Goal: Task Accomplishment & Management: Use online tool/utility

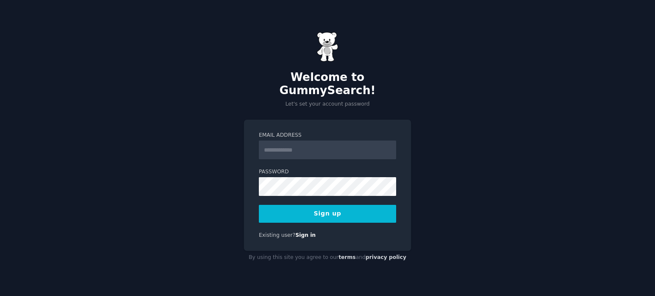
click at [346, 146] on input "Email Address" at bounding box center [327, 150] width 137 height 19
type input "**********"
click at [349, 124] on div "**********" at bounding box center [327, 185] width 167 height 131
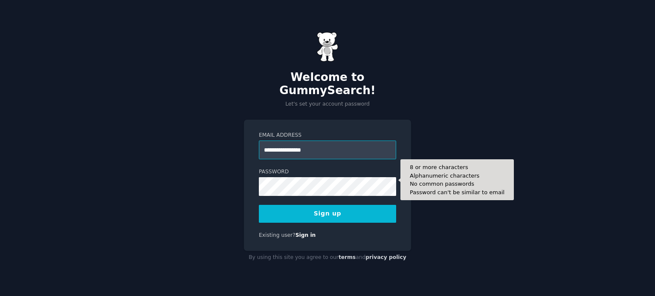
click at [314, 149] on input "**********" at bounding box center [327, 150] width 137 height 19
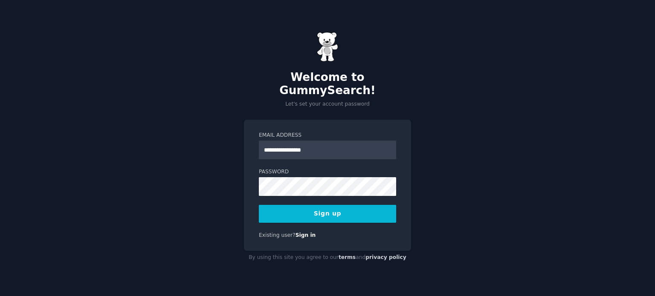
click at [200, 170] on div "**********" at bounding box center [327, 148] width 655 height 296
click at [278, 208] on button "Sign up" at bounding box center [327, 214] width 137 height 18
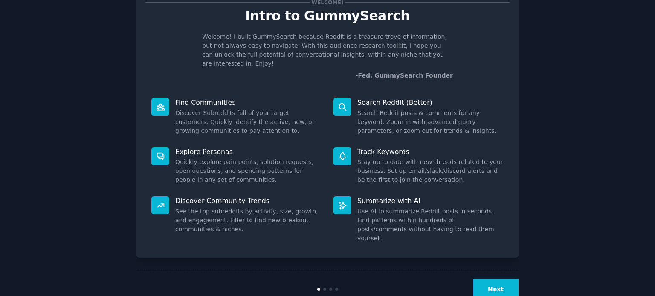
scroll to position [37, 0]
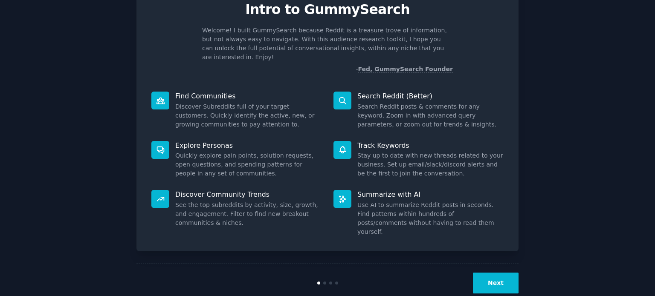
click at [479, 273] on button "Next" at bounding box center [496, 283] width 46 height 21
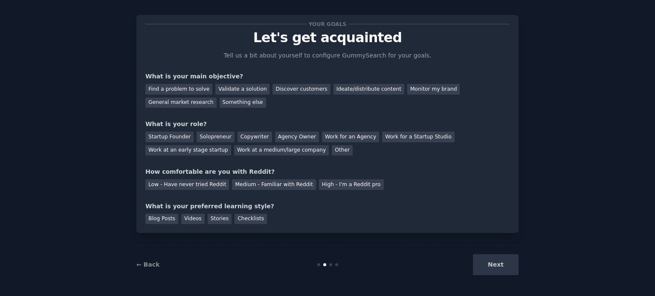
scroll to position [9, 0]
click at [217, 98] on div "General market research" at bounding box center [180, 103] width 71 height 11
click at [296, 93] on div "Discover customers" at bounding box center [302, 89] width 58 height 11
click at [234, 152] on div "Work at a medium/large company" at bounding box center [281, 151] width 95 height 11
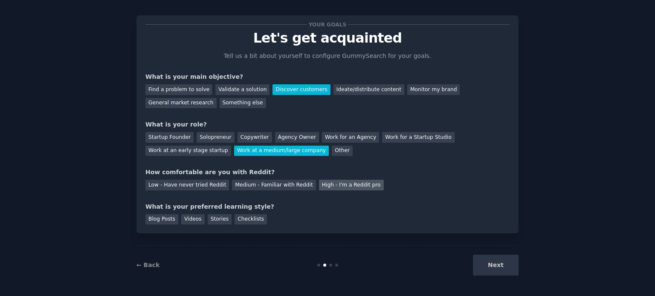
click at [327, 180] on div "High - I'm a Reddit pro" at bounding box center [351, 185] width 65 height 11
drag, startPoint x: 152, startPoint y: 220, endPoint x: 260, endPoint y: 216, distance: 108.4
click at [260, 216] on div "Blog Posts Videos Stories Checklists" at bounding box center [327, 219] width 364 height 14
click at [241, 218] on div "Checklists" at bounding box center [251, 220] width 32 height 11
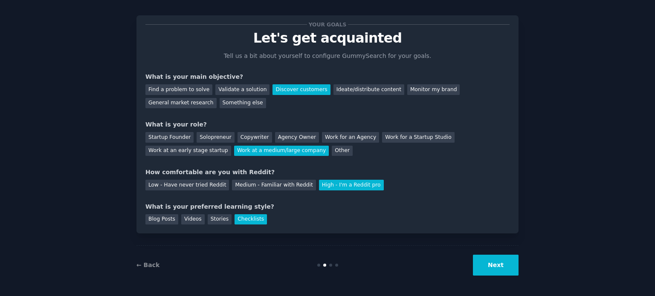
click at [488, 261] on button "Next" at bounding box center [496, 265] width 46 height 21
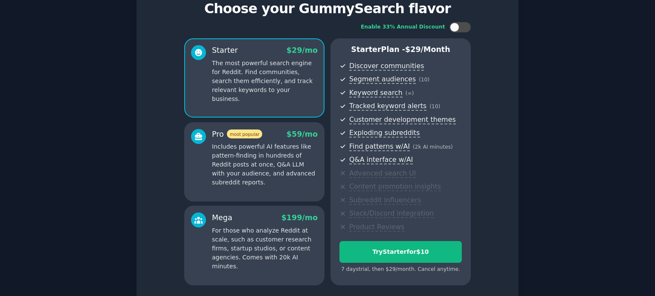
scroll to position [43, 0]
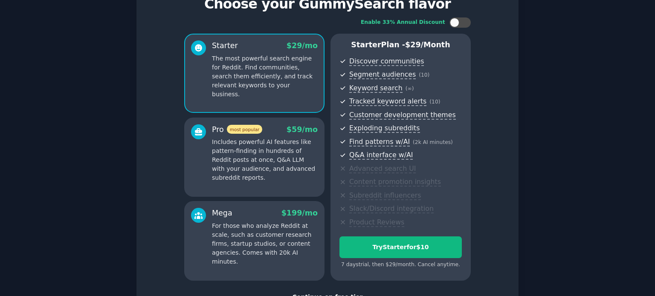
click at [268, 153] on p "Includes powerful AI features like pattern-finding in hundreds of Reddit posts …" at bounding box center [265, 160] width 106 height 45
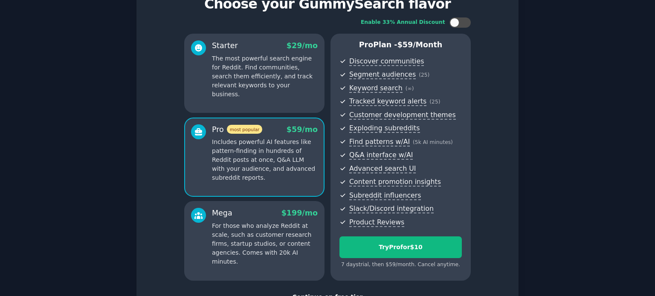
click at [272, 86] on p "The most powerful search engine for Reddit. Find communities, search them effic…" at bounding box center [265, 76] width 106 height 45
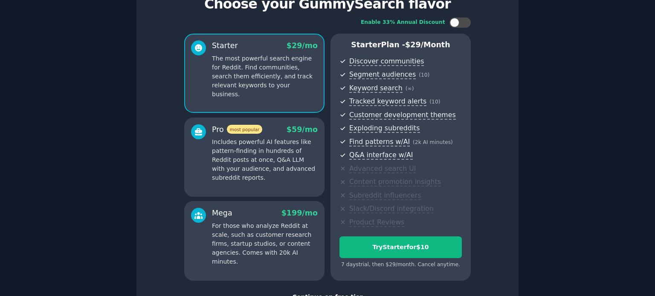
click at [261, 144] on p "Includes powerful AI features like pattern-finding in hundreds of Reddit posts …" at bounding box center [265, 160] width 106 height 45
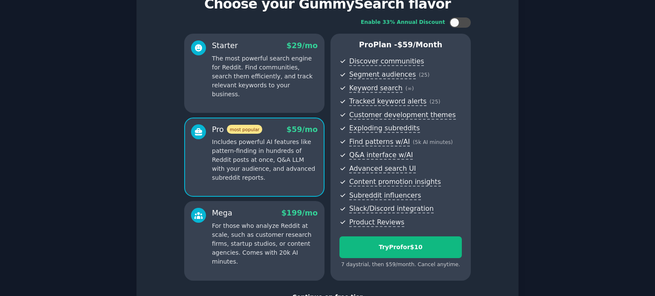
click at [299, 49] on span "$ 29 /mo" at bounding box center [302, 45] width 31 height 9
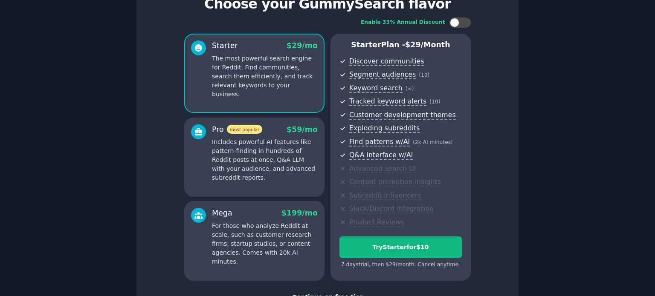
click at [273, 136] on div "Pro most popular $ 59 /mo Includes powerful AI features like pattern-finding in…" at bounding box center [265, 154] width 106 height 58
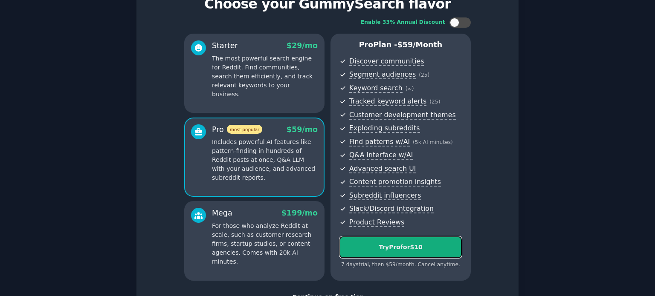
click at [375, 237] on button "Try Pro for $10" at bounding box center [401, 248] width 122 height 22
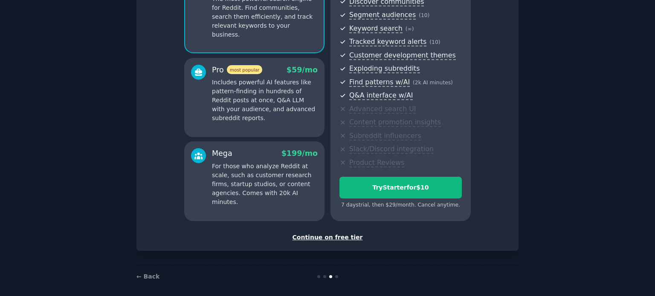
scroll to position [108, 0]
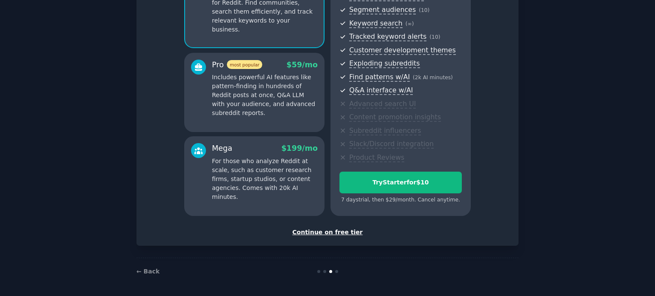
click at [314, 236] on div "Set up your account Choose your GummySearch flavor Enable 33% Annual Discount S…" at bounding box center [328, 81] width 382 height 330
click at [317, 231] on div "Continue on free tier" at bounding box center [327, 232] width 364 height 9
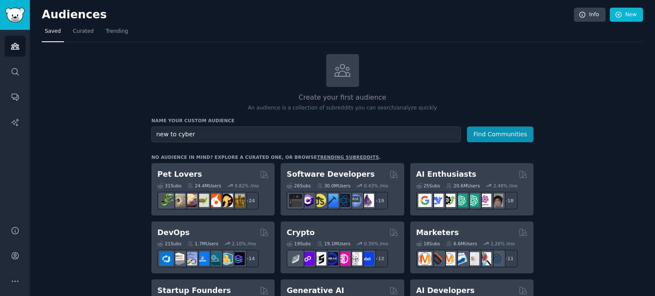
type input "new to cyber"
click at [467, 127] on button "Find Communities" at bounding box center [500, 135] width 67 height 16
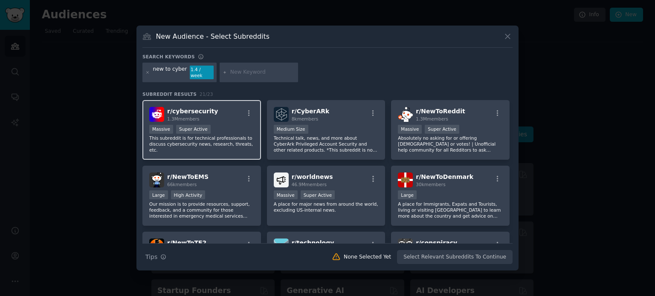
click at [222, 141] on p "This subreddit is for technical professionals to discuss cybersecurity news, re…" at bounding box center [201, 144] width 105 height 18
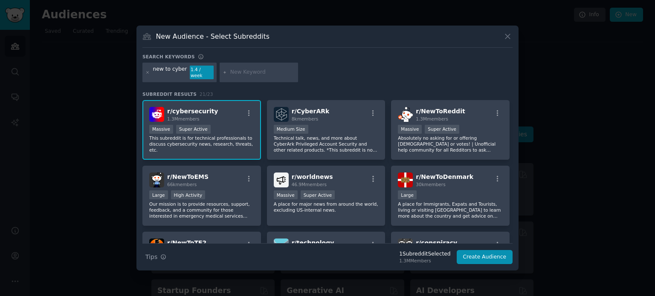
click at [164, 73] on div "new to cyber" at bounding box center [170, 73] width 34 height 14
click at [147, 70] on icon at bounding box center [147, 72] width 5 height 5
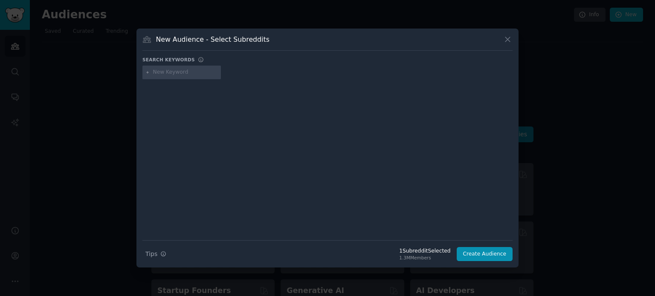
click at [170, 73] on input "text" at bounding box center [185, 73] width 65 height 8
type input "cyber"
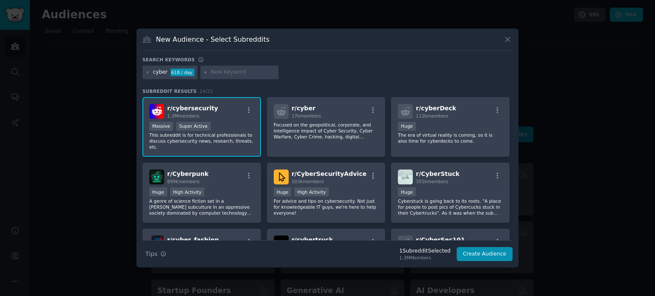
click at [227, 123] on div "Massive Super Active" at bounding box center [201, 127] width 105 height 11
click at [341, 188] on div "Huge High Activity" at bounding box center [326, 193] width 105 height 11
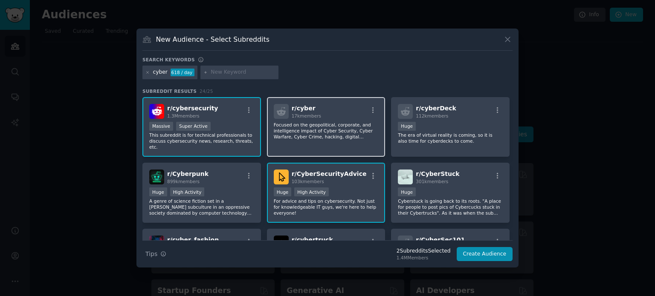
click at [350, 132] on p "Focused on the geopolitical, corporate, and intelligence impact of Cyber Securi…" at bounding box center [326, 131] width 105 height 18
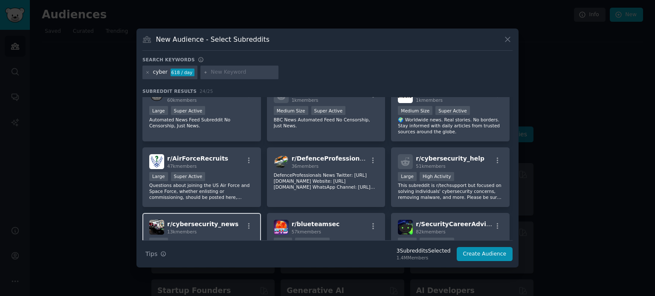
scroll to position [256, 0]
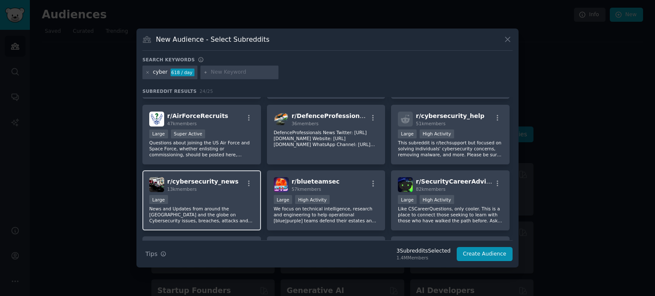
click at [221, 206] on p "News and Updates from around the US and the globe on Cybersecurity issues, brea…" at bounding box center [201, 215] width 105 height 18
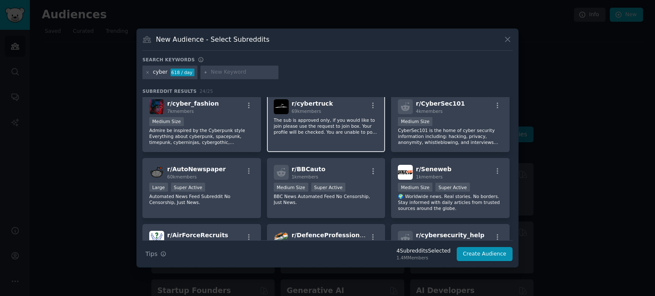
scroll to position [137, 0]
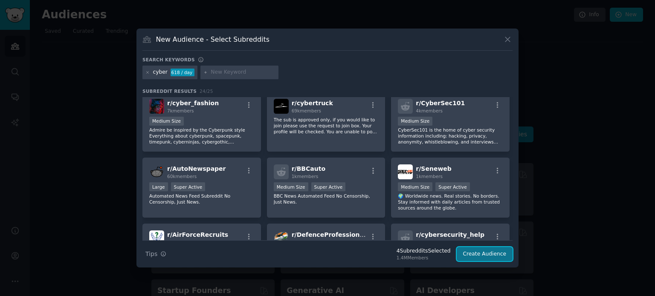
click at [473, 253] on button "Create Audience" at bounding box center [485, 254] width 56 height 15
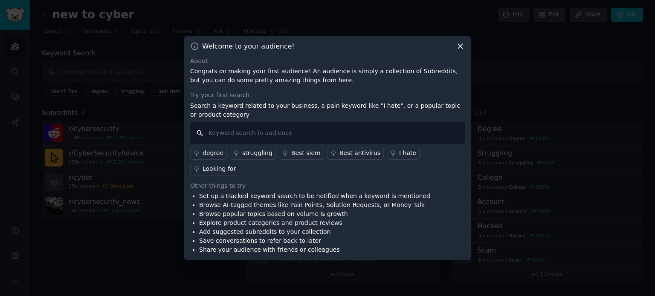
click at [296, 144] on input "text" at bounding box center [327, 133] width 275 height 22
type input "course"
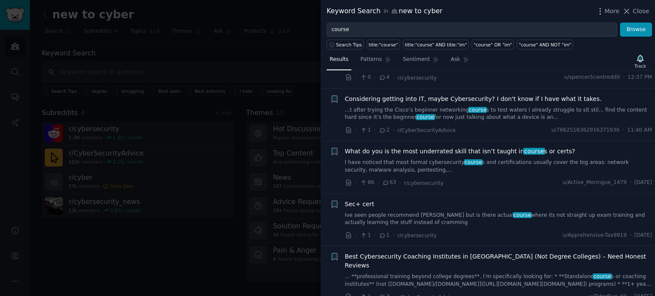
scroll to position [128, 0]
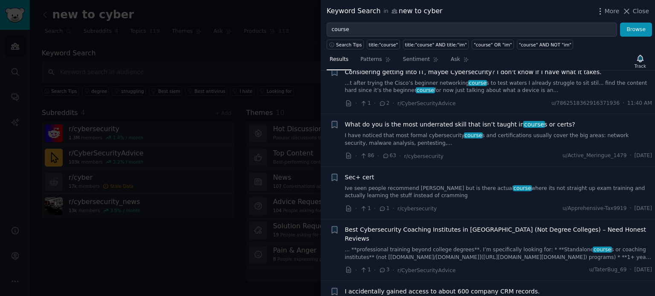
click at [220, 167] on div at bounding box center [327, 148] width 655 height 296
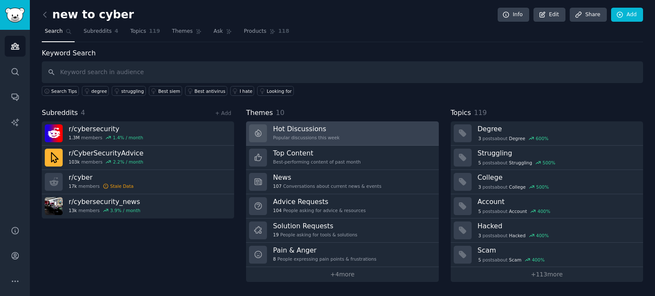
click at [305, 138] on div "Popular discussions this week" at bounding box center [306, 138] width 67 height 6
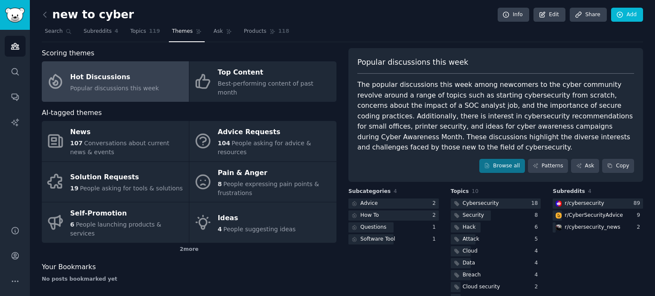
click at [405, 117] on div "The popular discussions this week among newcomers to the cyber community revolv…" at bounding box center [495, 116] width 277 height 73
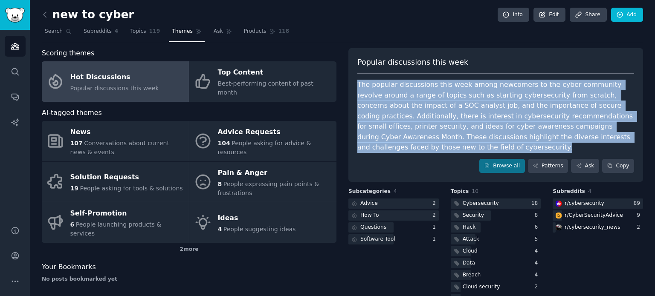
click at [405, 117] on div "The popular discussions this week among newcomers to the cyber community revolv…" at bounding box center [495, 116] width 277 height 73
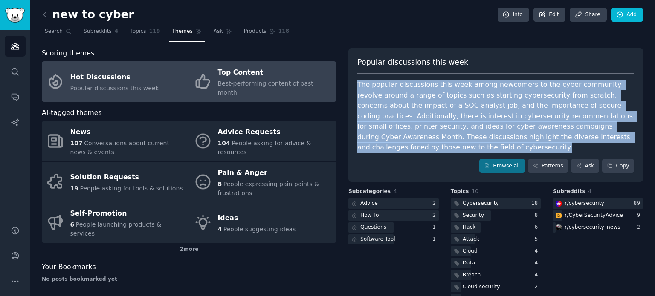
click at [214, 79] on link "Top Content Best-performing content of past month" at bounding box center [262, 81] width 147 height 41
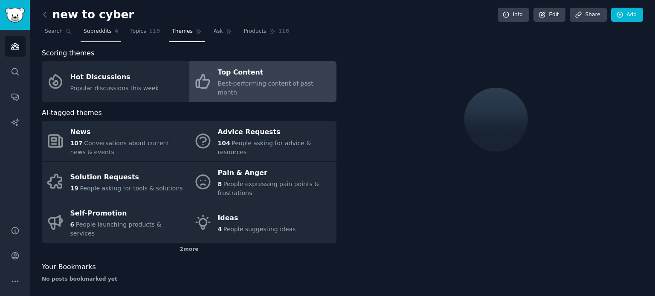
click at [87, 33] on span "Subreddits" at bounding box center [98, 32] width 28 height 8
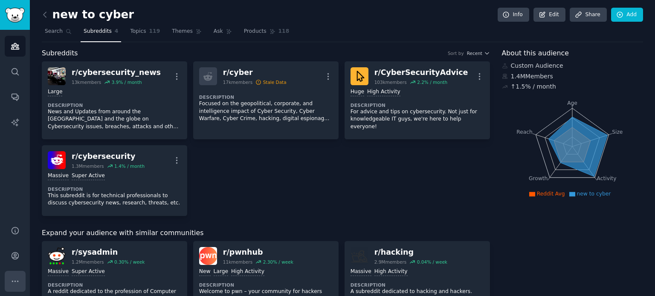
click at [20, 279] on button "More" at bounding box center [15, 281] width 21 height 21
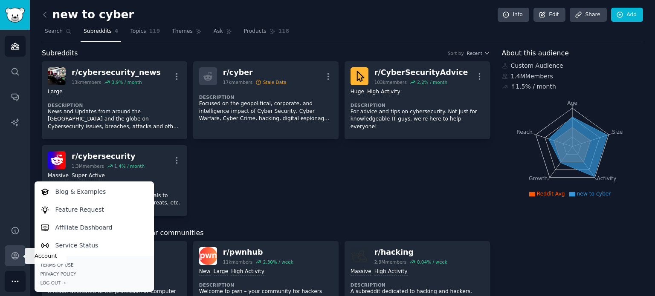
click at [14, 262] on link "Account" at bounding box center [15, 256] width 21 height 21
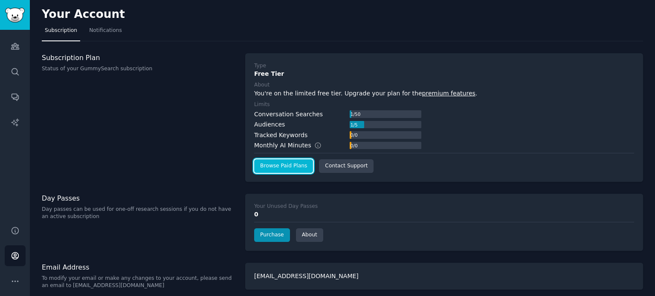
click at [283, 165] on link "Browse Paid Plans" at bounding box center [283, 167] width 59 height 14
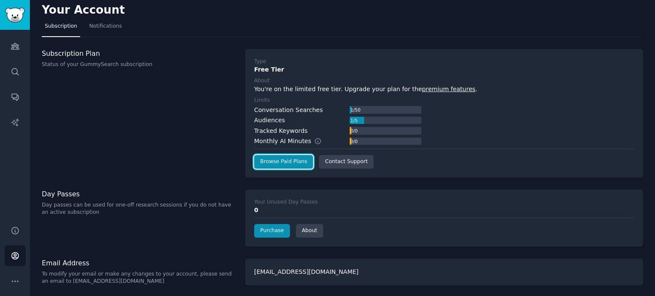
scroll to position [5, 0]
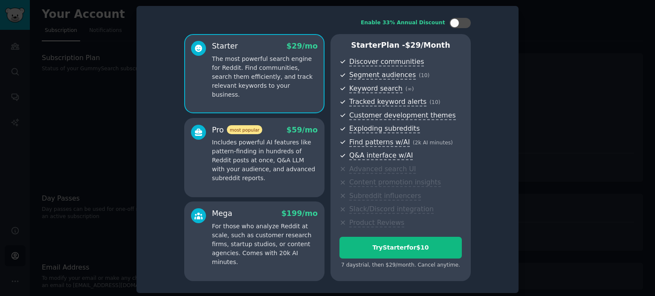
click at [256, 74] on p "The most powerful search engine for Reddit. Find communities, search them effic…" at bounding box center [265, 77] width 106 height 45
click at [275, 174] on p "Includes powerful AI features like pattern-finding in hundreds of Reddit posts …" at bounding box center [265, 160] width 106 height 45
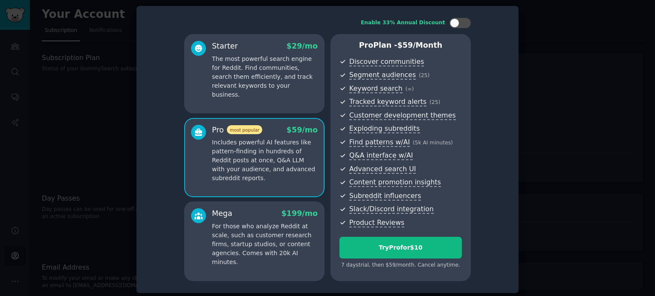
click at [256, 78] on p "The most powerful search engine for Reddit. Find communities, search them effic…" at bounding box center [265, 77] width 106 height 45
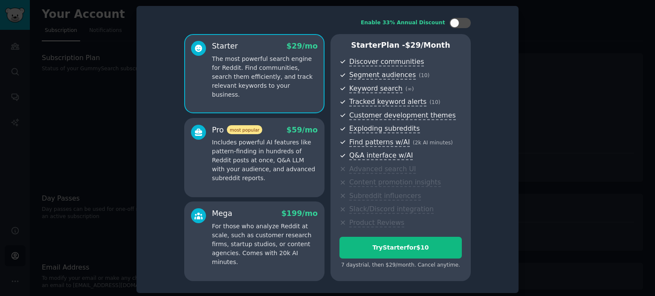
click at [237, 157] on p "Includes powerful AI features like pattern-finding in hundreds of Reddit posts …" at bounding box center [265, 160] width 106 height 45
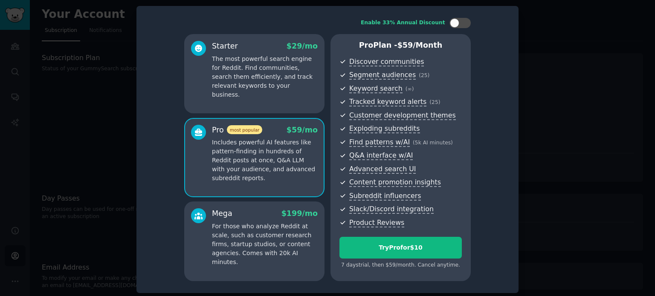
click at [266, 230] on p "For those who analyze Reddit at scale, such as customer research firms, startup…" at bounding box center [265, 244] width 106 height 45
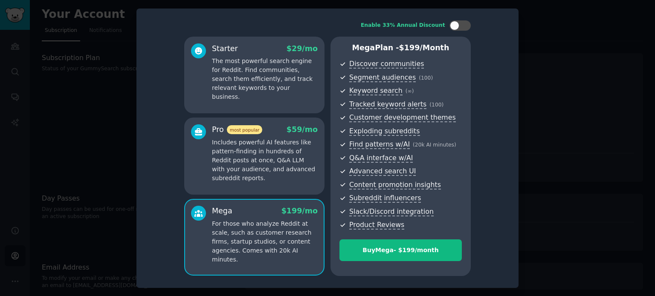
click at [258, 165] on p "Includes powerful AI features like pattern-finding in hundreds of Reddit posts …" at bounding box center [265, 160] width 106 height 45
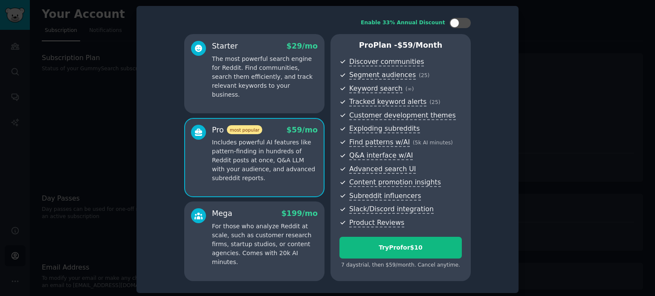
click at [293, 223] on p "For those who analyze Reddit at scale, such as customer research firms, startup…" at bounding box center [265, 244] width 106 height 45
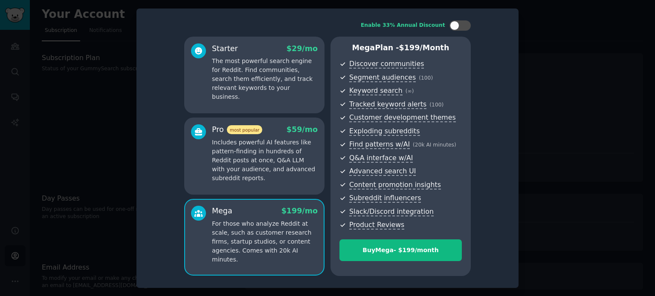
click at [264, 151] on p "Includes powerful AI features like pattern-finding in hundreds of Reddit posts …" at bounding box center [265, 160] width 106 height 45
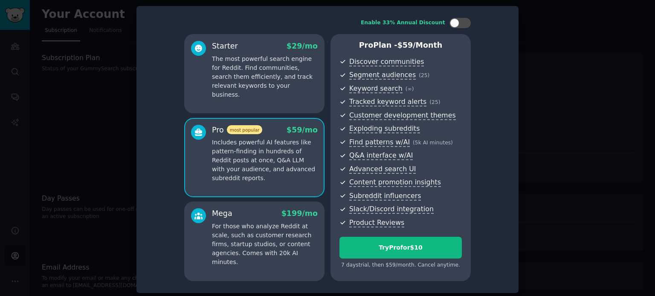
click at [207, 90] on div "Starter $ 29 /mo The most powerful search engine for Reddit. Find communities, …" at bounding box center [254, 73] width 140 height 79
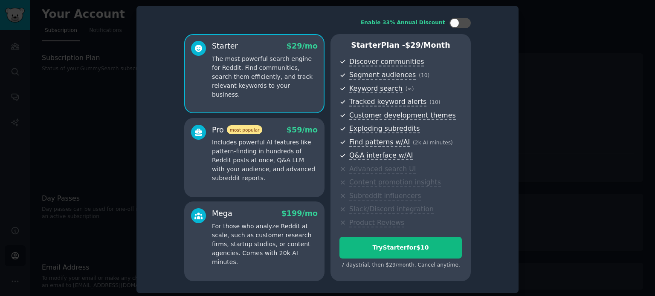
click at [238, 161] on p "Includes powerful AI features like pattern-finding in hundreds of Reddit posts …" at bounding box center [265, 160] width 106 height 45
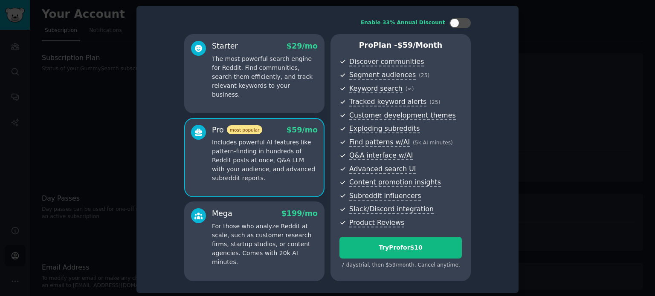
click at [525, 107] on div at bounding box center [327, 148] width 655 height 296
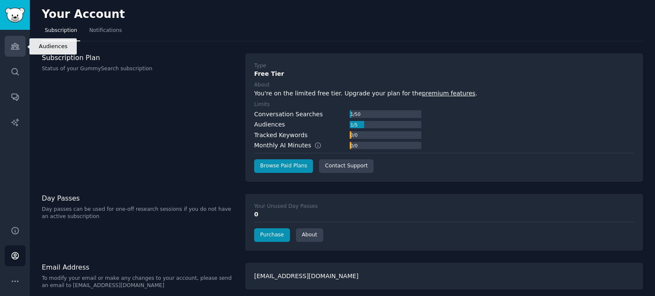
click at [10, 52] on link "Audiences" at bounding box center [15, 46] width 21 height 21
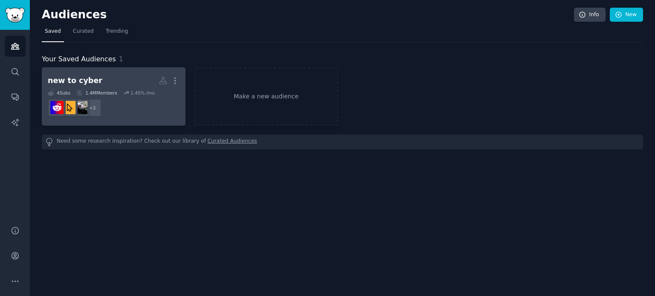
click at [142, 106] on dd "r/cyber + 1" at bounding box center [114, 108] width 132 height 24
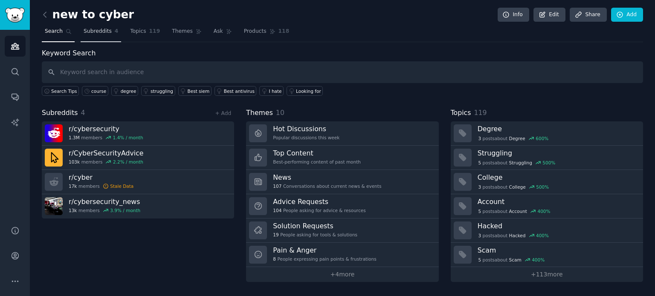
click at [89, 32] on span "Subreddits" at bounding box center [98, 32] width 28 height 8
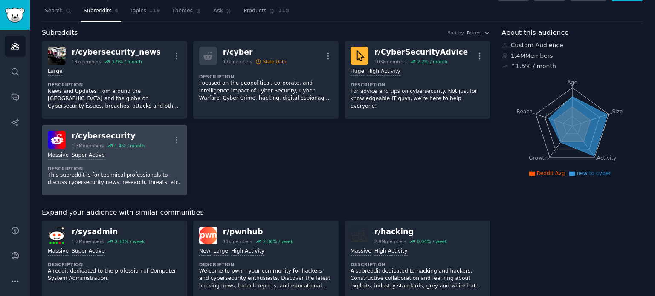
scroll to position [85, 0]
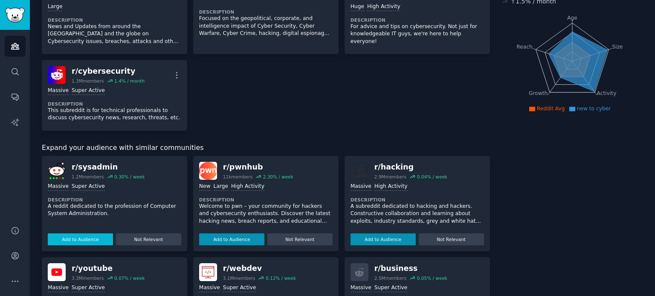
click at [78, 238] on button "Add to Audience" at bounding box center [80, 240] width 65 height 12
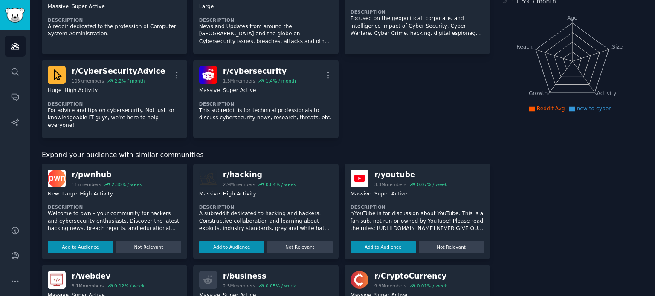
scroll to position [0, 0]
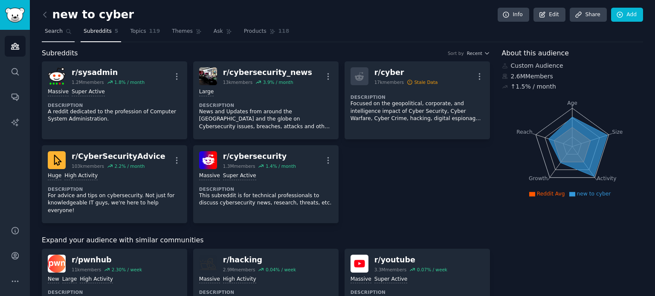
click at [54, 32] on span "Search" at bounding box center [54, 32] width 18 height 8
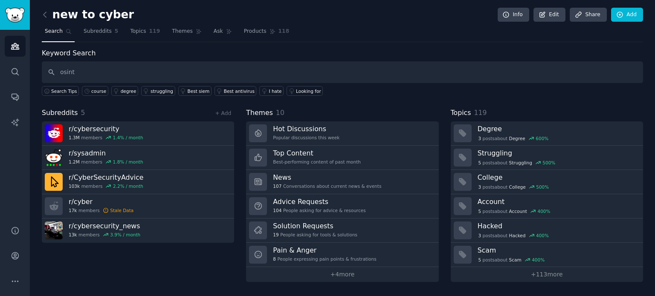
type input "osint"
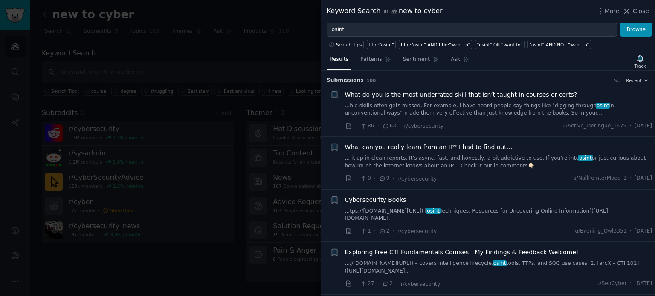
click at [237, 46] on div at bounding box center [327, 148] width 655 height 296
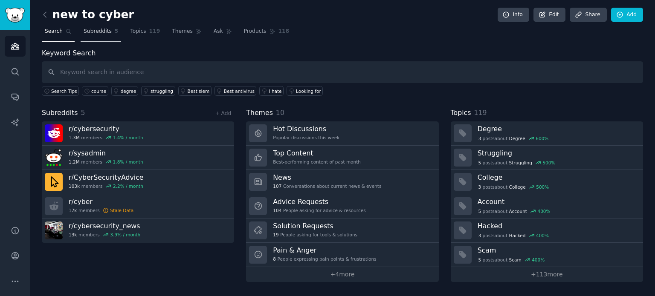
click at [101, 32] on span "Subreddits" at bounding box center [98, 32] width 28 height 8
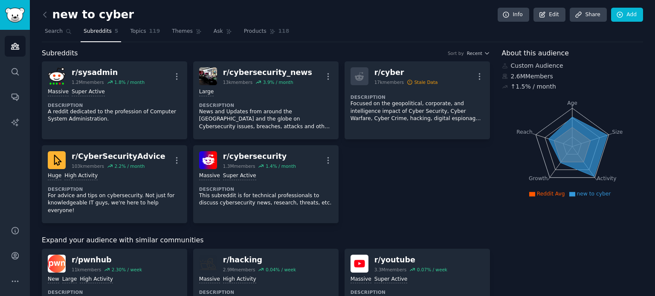
click at [93, 30] on span "Subreddits" at bounding box center [98, 32] width 28 height 8
click at [14, 47] on icon "Sidebar" at bounding box center [15, 47] width 8 height 6
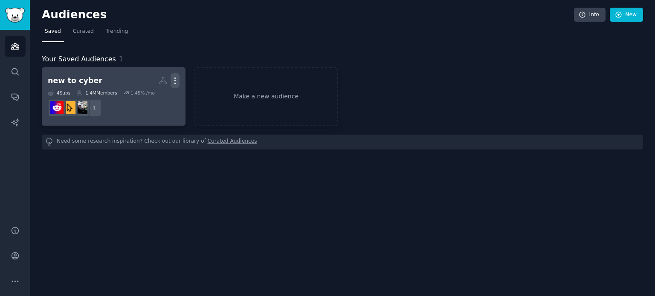
click at [177, 79] on icon "button" at bounding box center [175, 80] width 9 height 9
click at [87, 77] on div "new to cyber" at bounding box center [75, 81] width 55 height 11
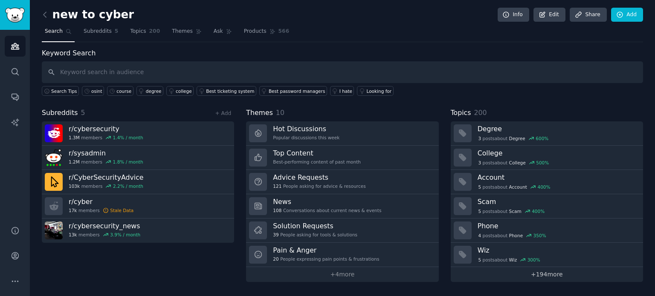
click at [524, 274] on link "+ 194 more" at bounding box center [547, 274] width 192 height 15
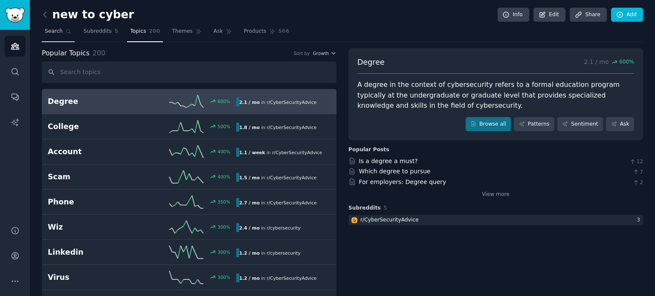
click at [55, 31] on span "Search" at bounding box center [54, 32] width 18 height 8
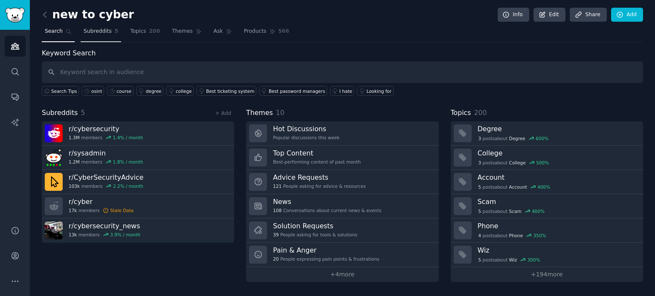
click at [85, 30] on span "Subreddits" at bounding box center [98, 32] width 28 height 8
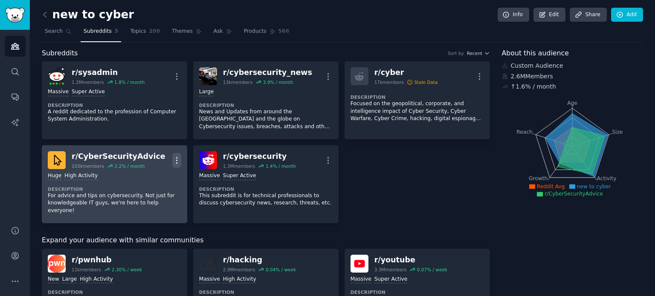
click at [174, 158] on icon "button" at bounding box center [176, 160] width 9 height 9
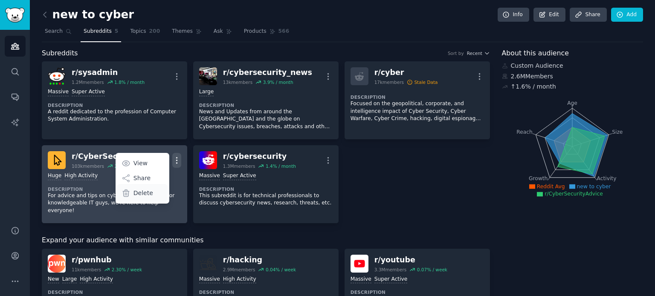
click at [132, 192] on div "Delete" at bounding box center [142, 193] width 51 height 18
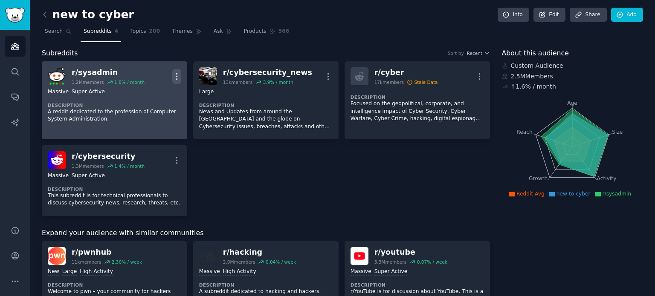
click at [176, 81] on button "More" at bounding box center [176, 76] width 9 height 15
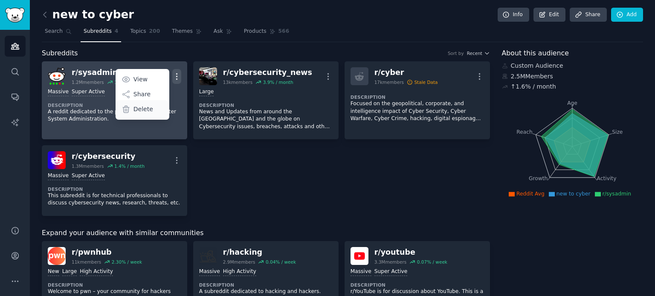
click at [138, 106] on p "Delete" at bounding box center [144, 109] width 20 height 9
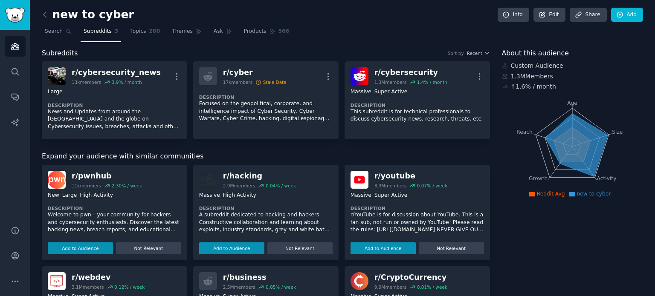
click at [456, 250] on button "Not Relevant" at bounding box center [451, 249] width 65 height 12
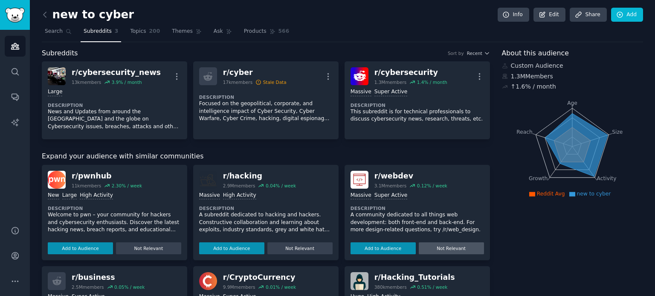
click at [454, 248] on button "Not Relevant" at bounding box center [451, 249] width 65 height 12
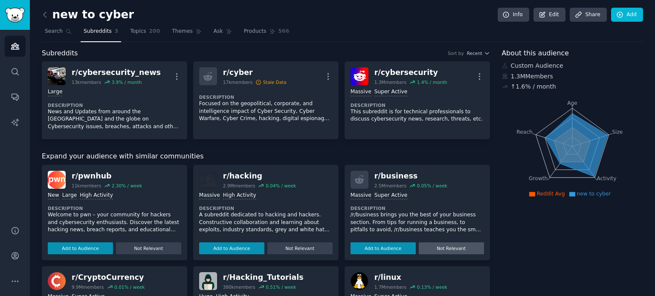
click at [452, 247] on button "Not Relevant" at bounding box center [451, 249] width 65 height 12
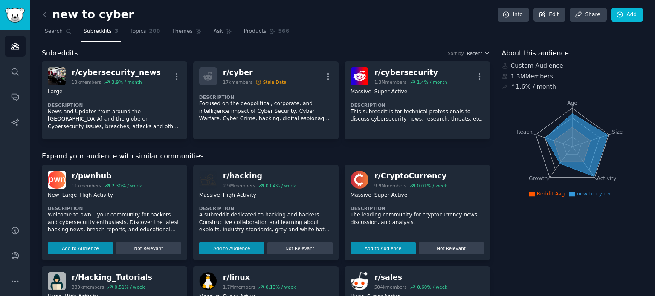
click at [452, 247] on button "Not Relevant" at bounding box center [451, 249] width 65 height 12
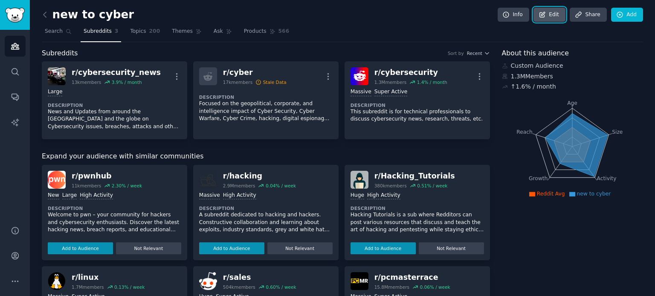
click at [546, 11] on icon at bounding box center [543, 15] width 8 height 8
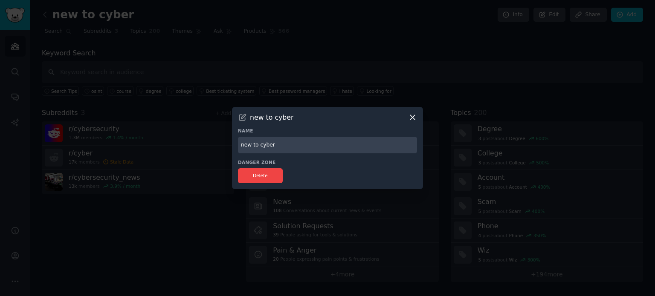
click at [194, 180] on div at bounding box center [327, 148] width 655 height 296
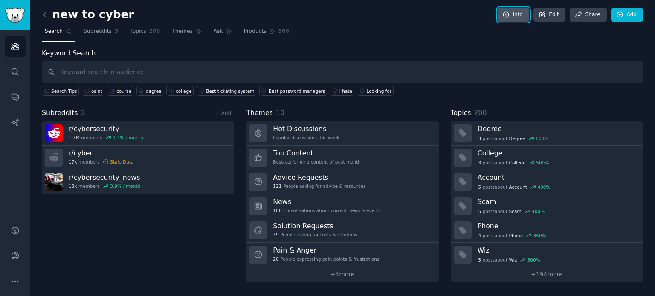
click at [512, 10] on link "Info" at bounding box center [514, 15] width 32 height 15
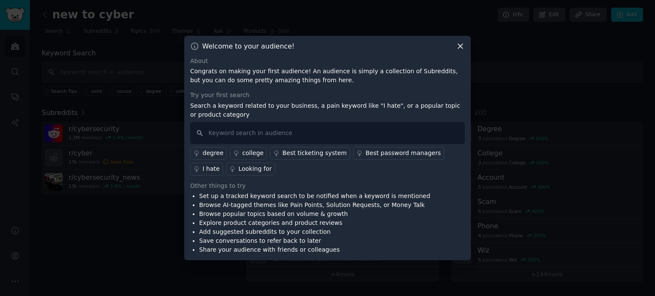
click at [520, 54] on div at bounding box center [327, 148] width 655 height 296
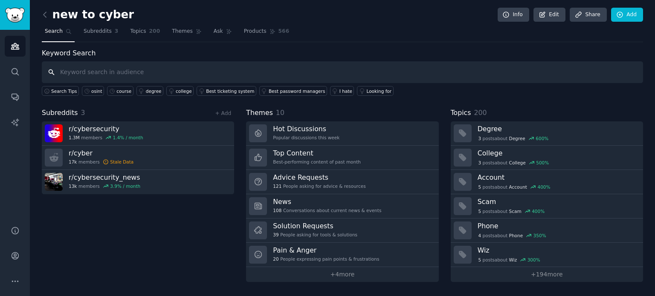
click at [92, 77] on input "text" at bounding box center [342, 72] width 601 height 22
click at [224, 112] on link "+ Add" at bounding box center [223, 113] width 16 height 6
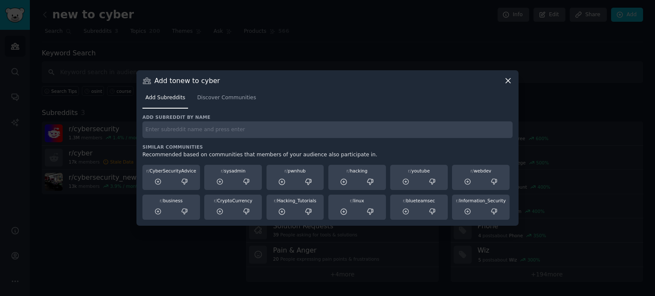
click at [212, 131] on input "text" at bounding box center [327, 130] width 370 height 17
type input "osint"
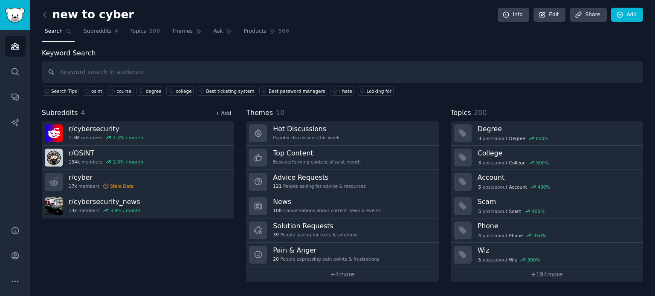
click at [223, 110] on link "+ Add" at bounding box center [223, 113] width 16 height 6
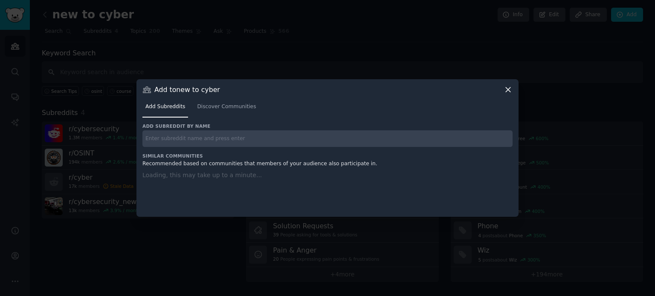
click at [241, 138] on input "text" at bounding box center [327, 139] width 370 height 17
paste input "CompTIA"
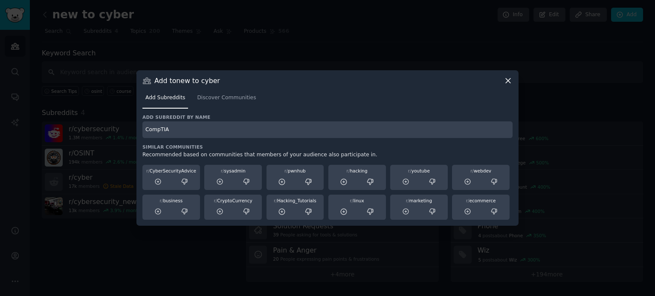
type input "CompTIA"
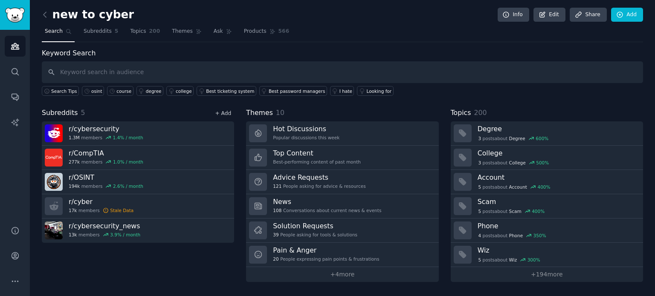
click at [228, 111] on link "+ Add" at bounding box center [223, 113] width 16 height 6
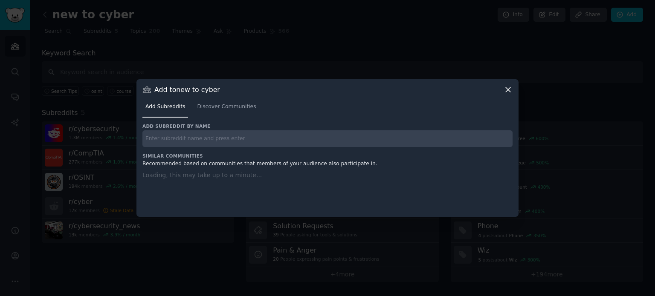
click at [240, 141] on input "text" at bounding box center [327, 139] width 370 height 17
paste input "SecurityCareerAdvice"
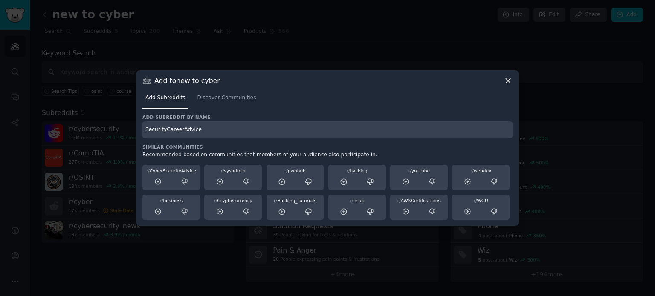
type input "SecurityCareerAdvice"
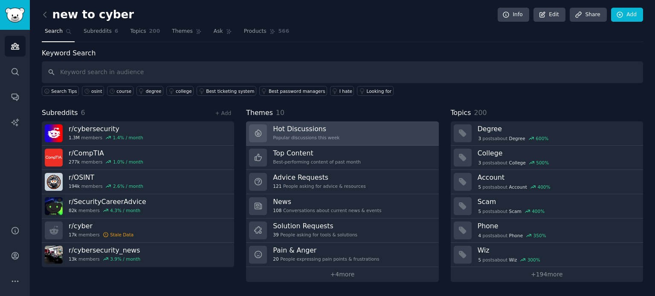
click at [333, 136] on link "Hot Discussions Popular discussions this week" at bounding box center [342, 134] width 192 height 24
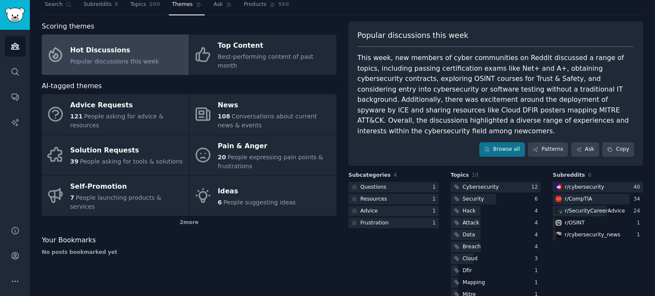
scroll to position [32, 0]
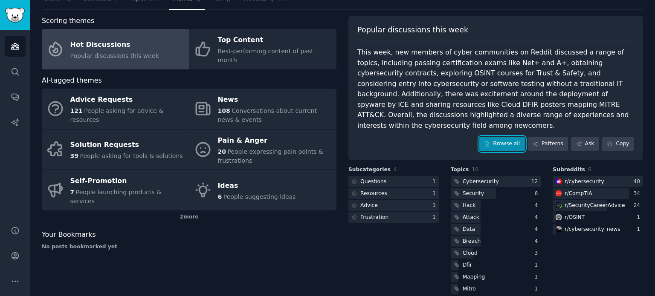
click at [492, 137] on link "Browse all" at bounding box center [502, 144] width 46 height 15
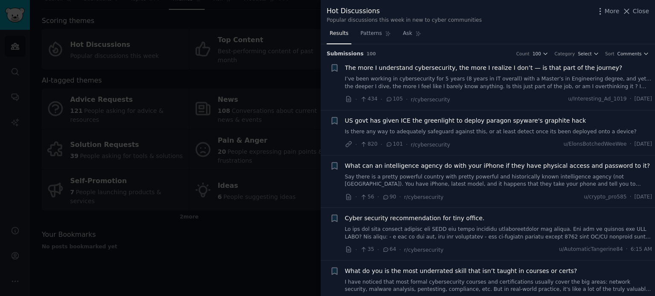
click at [276, 200] on div at bounding box center [327, 148] width 655 height 296
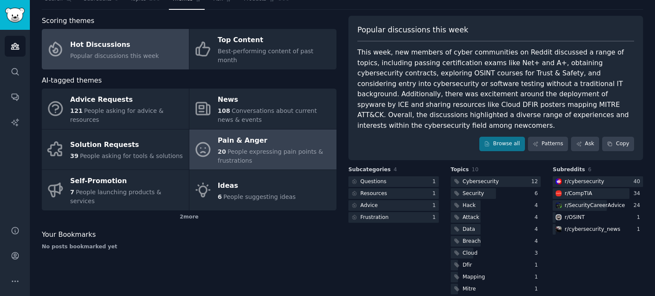
click at [234, 148] on span "People expressing pain points & frustrations" at bounding box center [270, 156] width 105 height 16
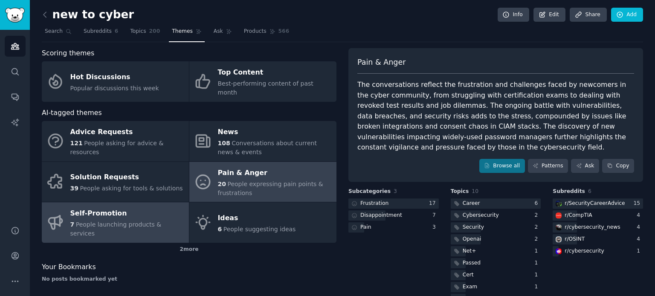
click at [153, 207] on div "Self-Promotion" at bounding box center [127, 214] width 114 height 14
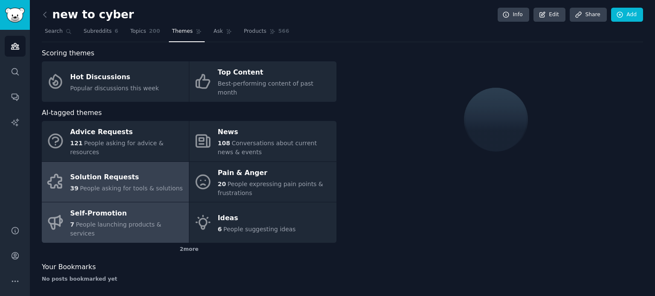
click at [148, 171] on div "Solution Requests" at bounding box center [126, 178] width 113 height 14
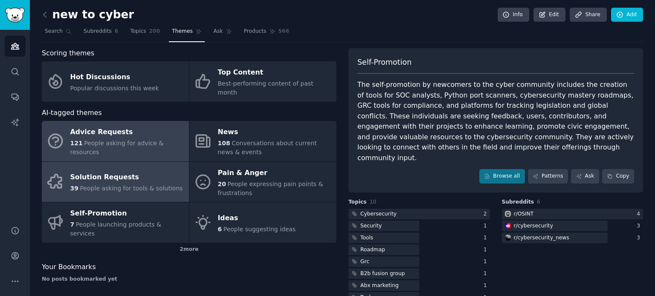
click at [142, 148] on link "Advice Requests 121 People asking for advice & resources" at bounding box center [115, 141] width 147 height 41
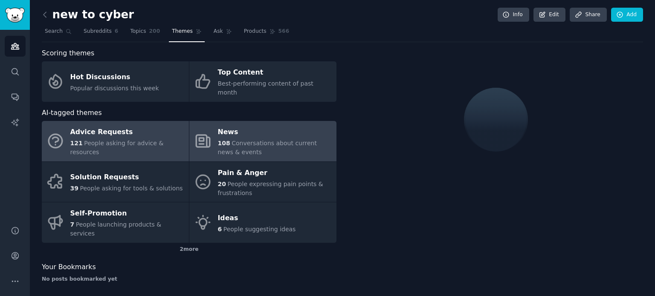
click at [243, 140] on div "108 Conversations about current news & events" at bounding box center [275, 148] width 114 height 18
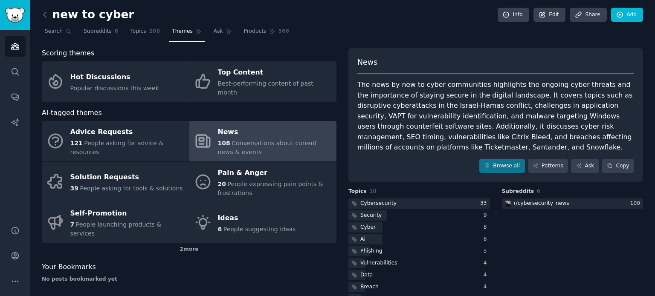
click at [466, 116] on div "The news by new to cyber communities highlights the ongoing cyber threats and t…" at bounding box center [495, 116] width 277 height 73
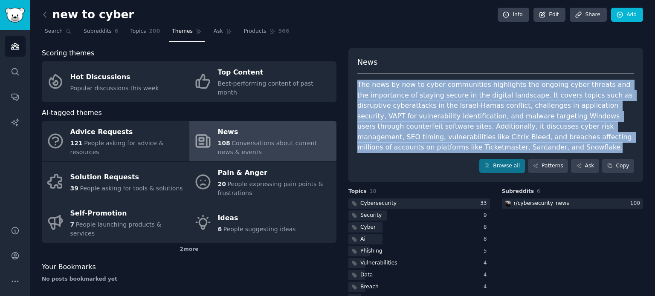
click at [466, 116] on div "The news by new to cyber communities highlights the ongoing cyber threats and t…" at bounding box center [495, 116] width 277 height 73
